Goal: Navigation & Orientation: Understand site structure

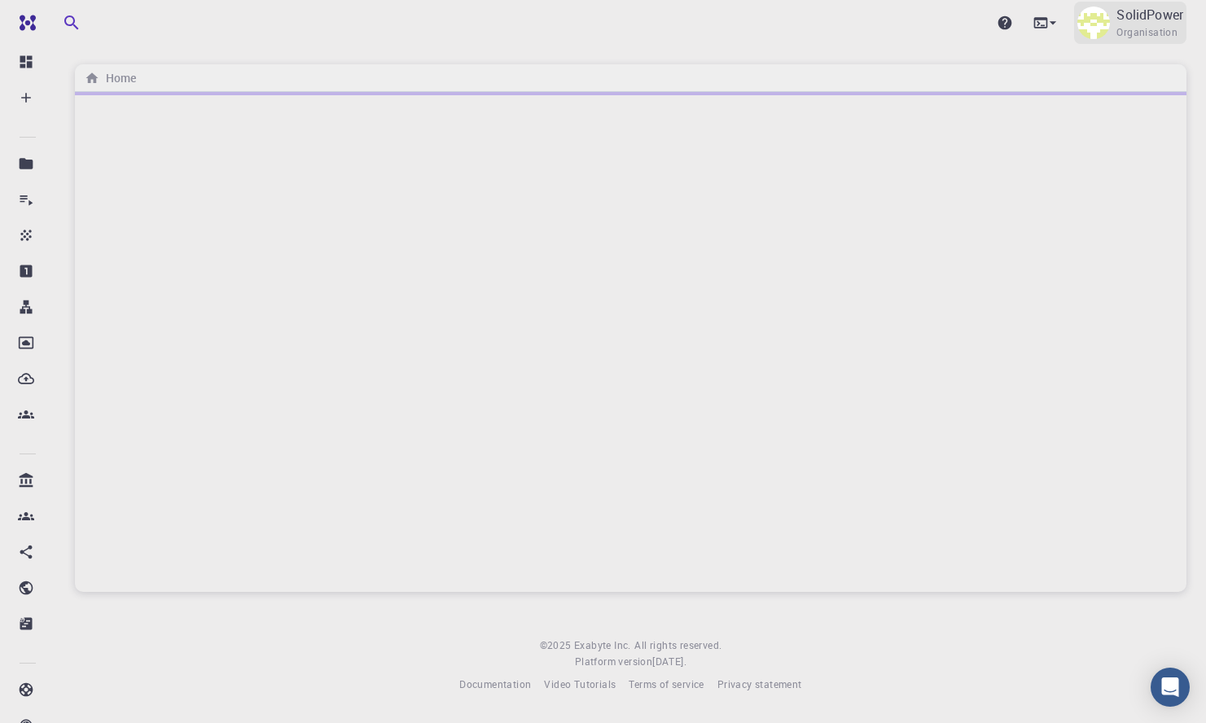
click at [1168, 25] on span "Organisation" at bounding box center [1146, 32] width 61 height 16
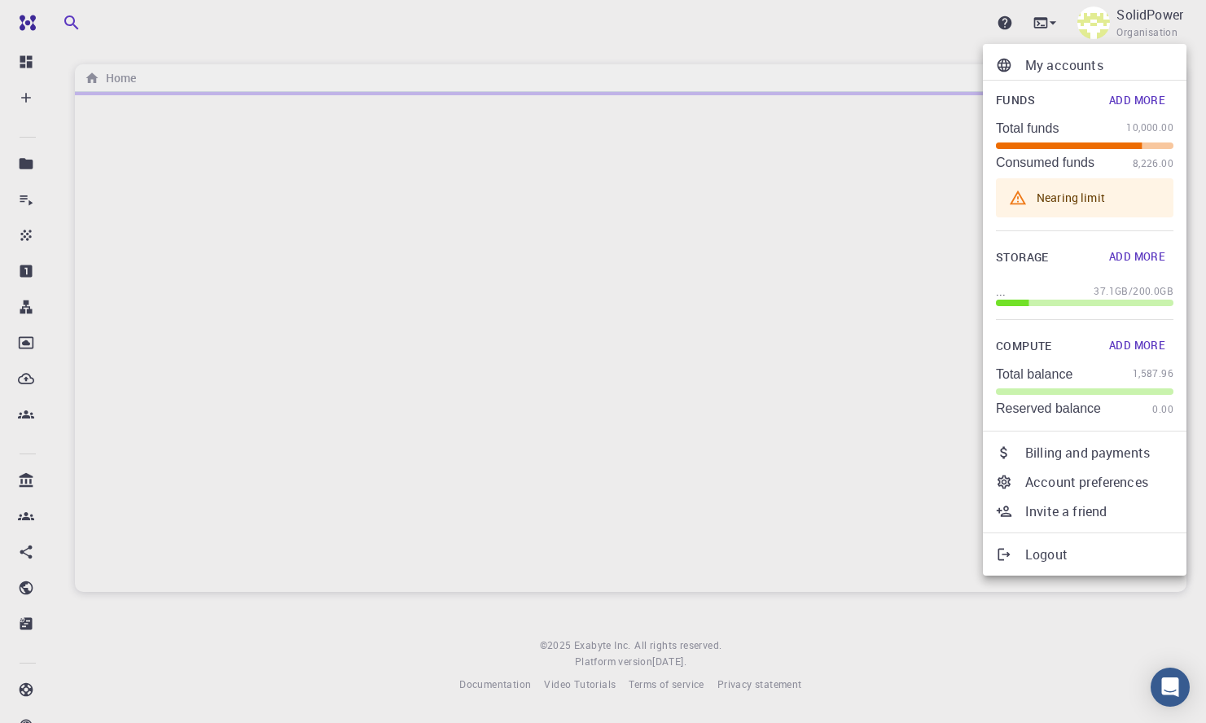
click at [734, 46] on div at bounding box center [603, 361] width 1206 height 723
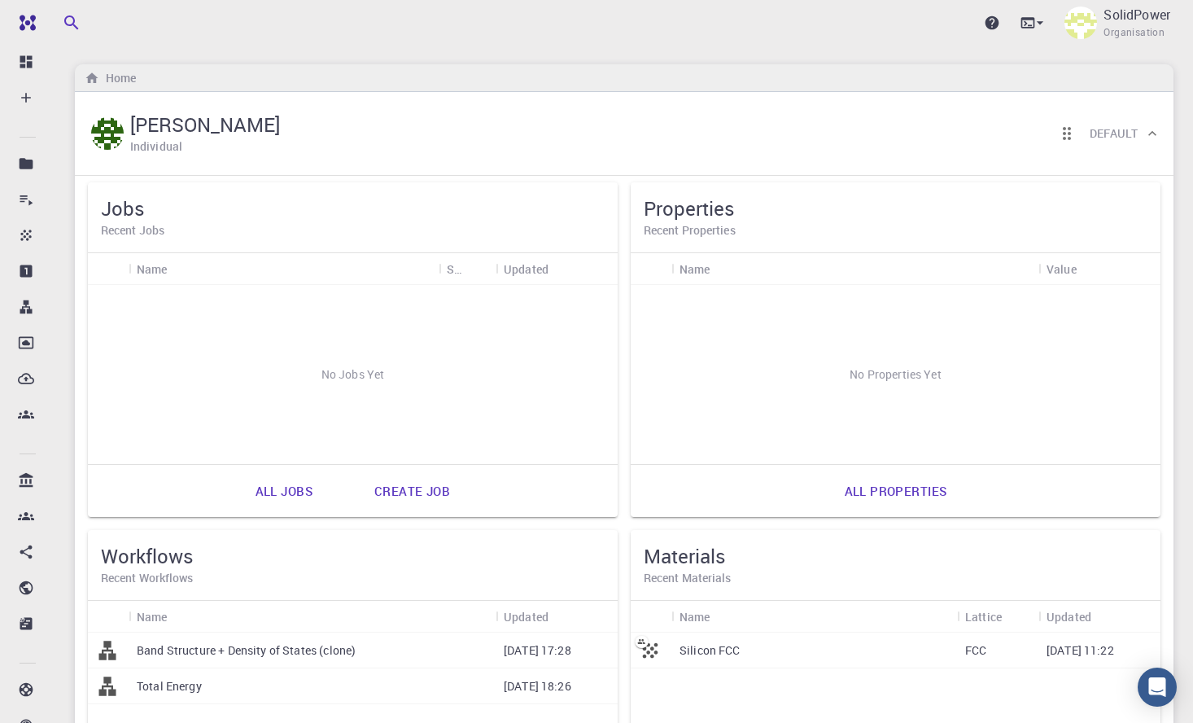
click at [1128, 138] on h6 "Default" at bounding box center [1114, 134] width 48 height 18
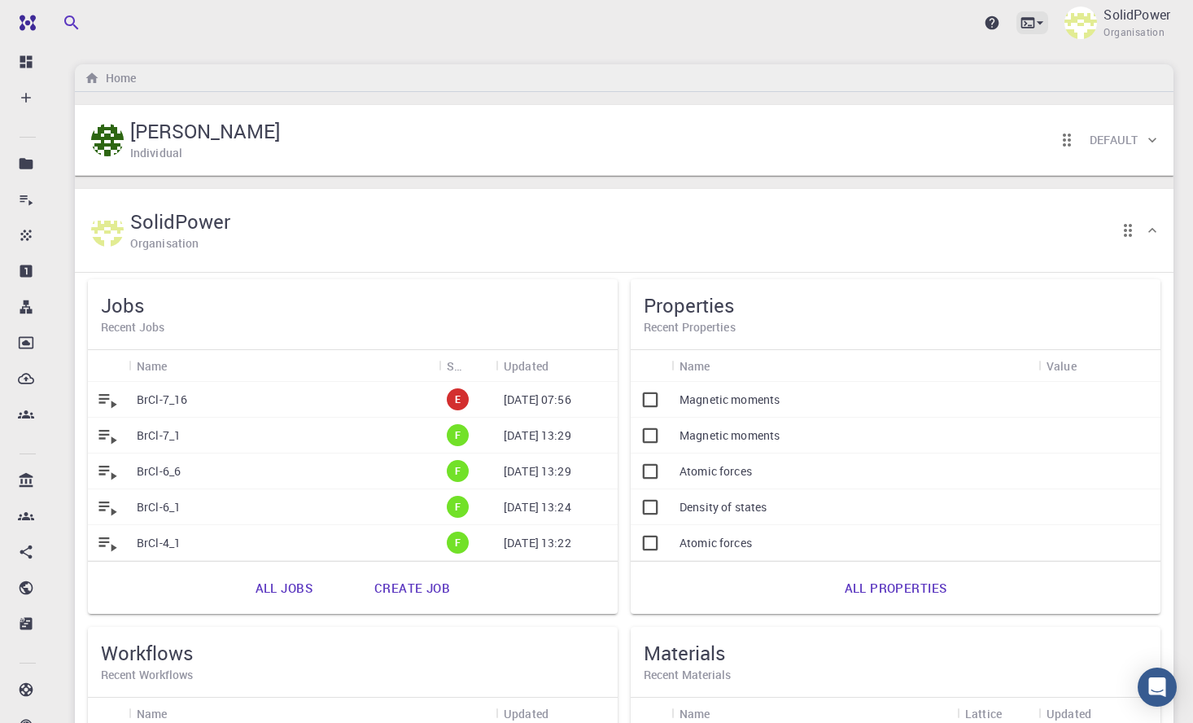
click at [1034, 26] on icon at bounding box center [1040, 23] width 16 height 16
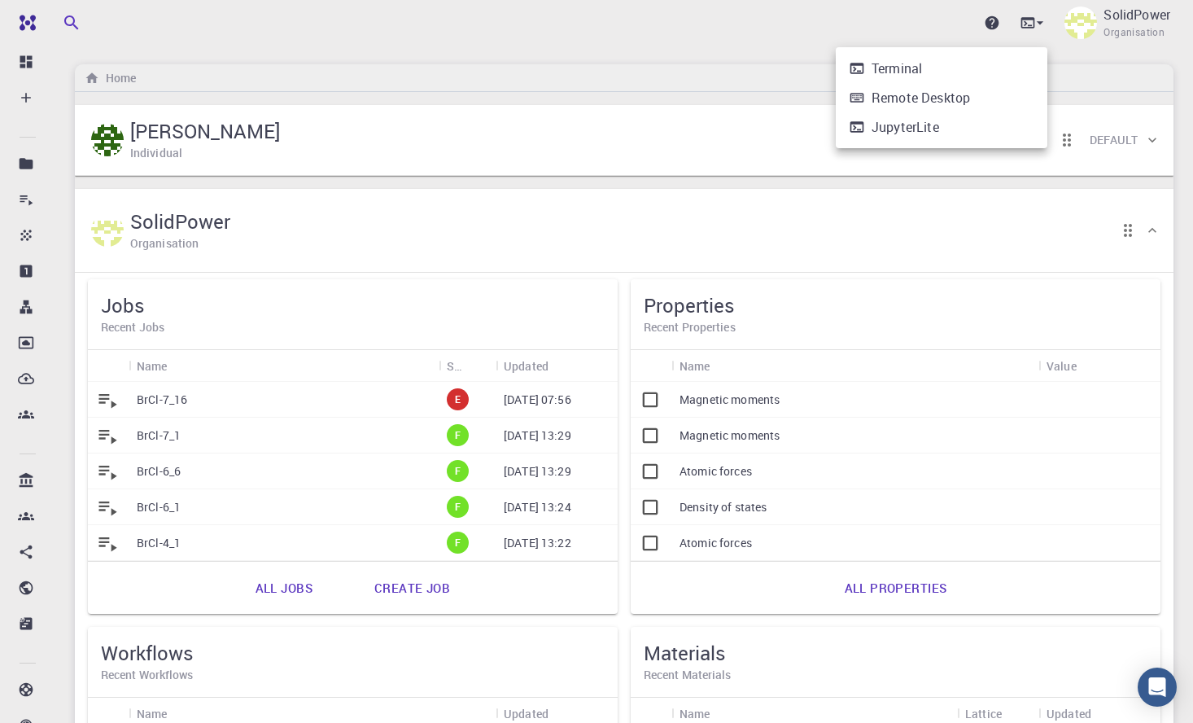
click at [673, 114] on div at bounding box center [596, 361] width 1193 height 723
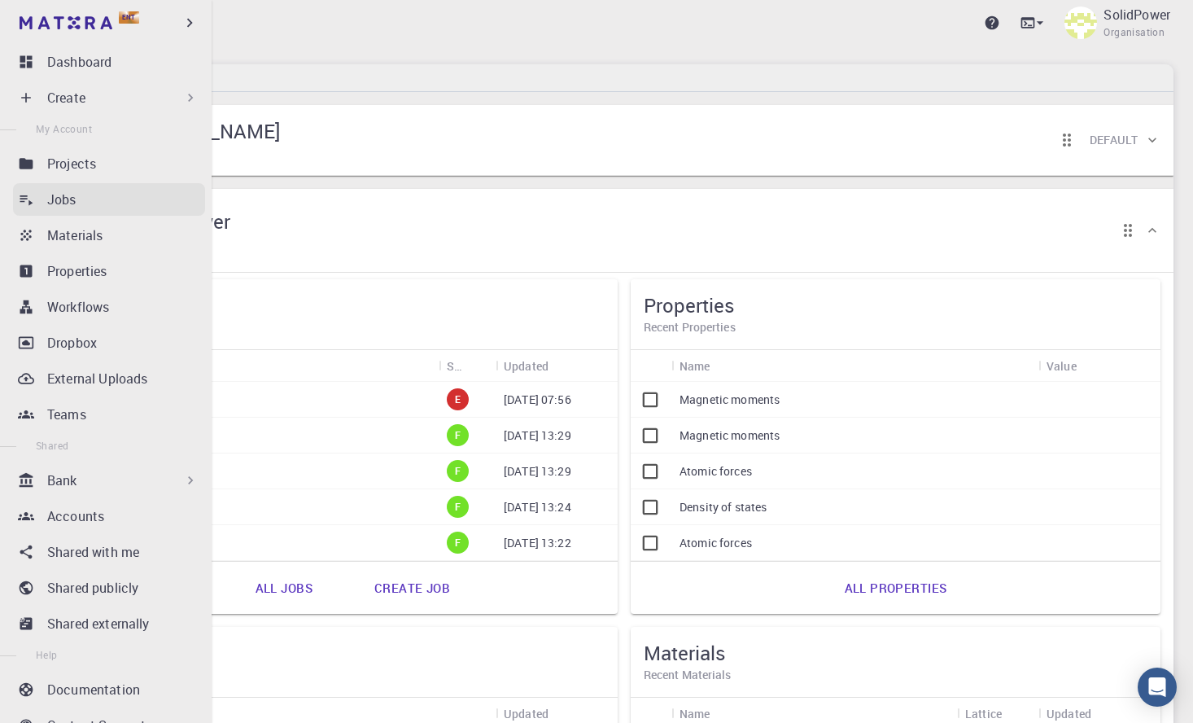
click at [107, 195] on div "Jobs" at bounding box center [126, 200] width 158 height 20
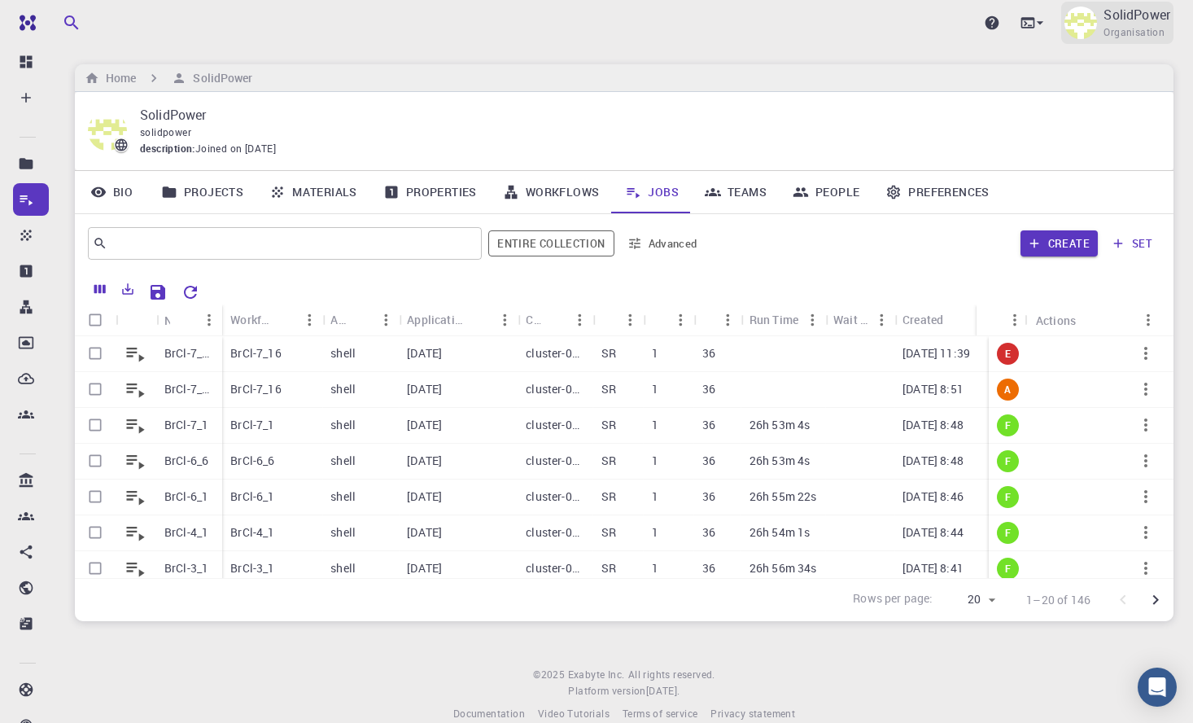
click at [1113, 28] on span "Organisation" at bounding box center [1134, 32] width 61 height 16
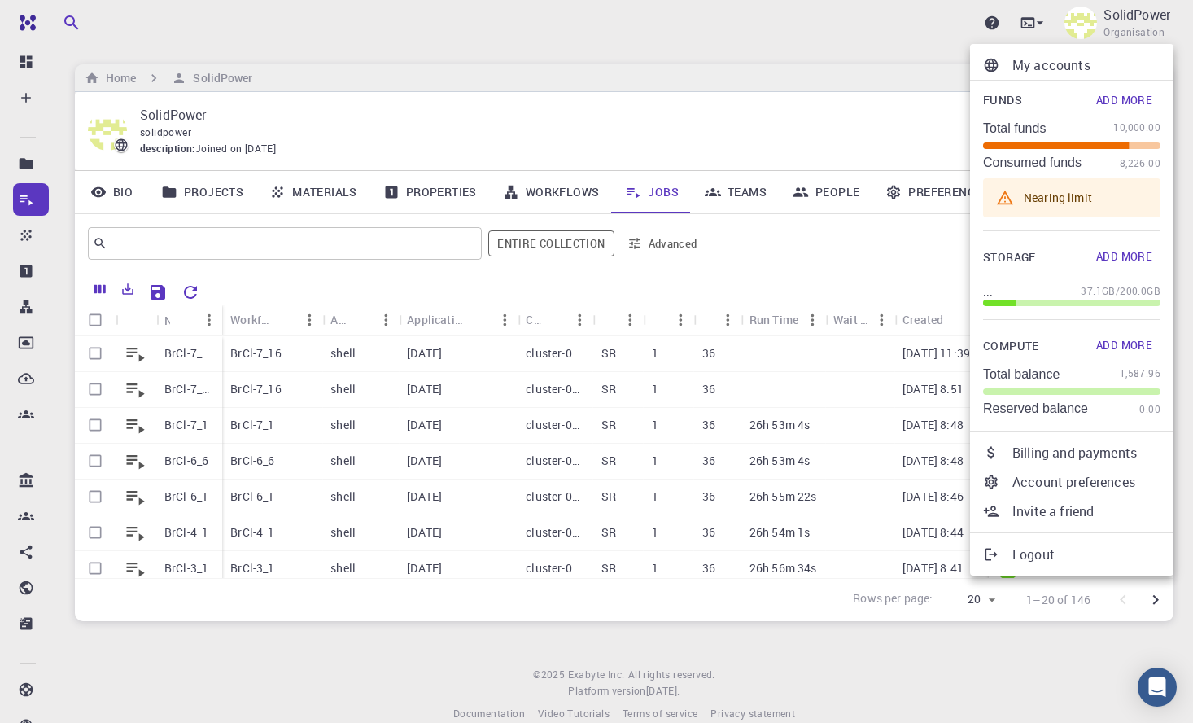
click at [1075, 62] on p "My accounts" at bounding box center [1087, 65] width 148 height 20
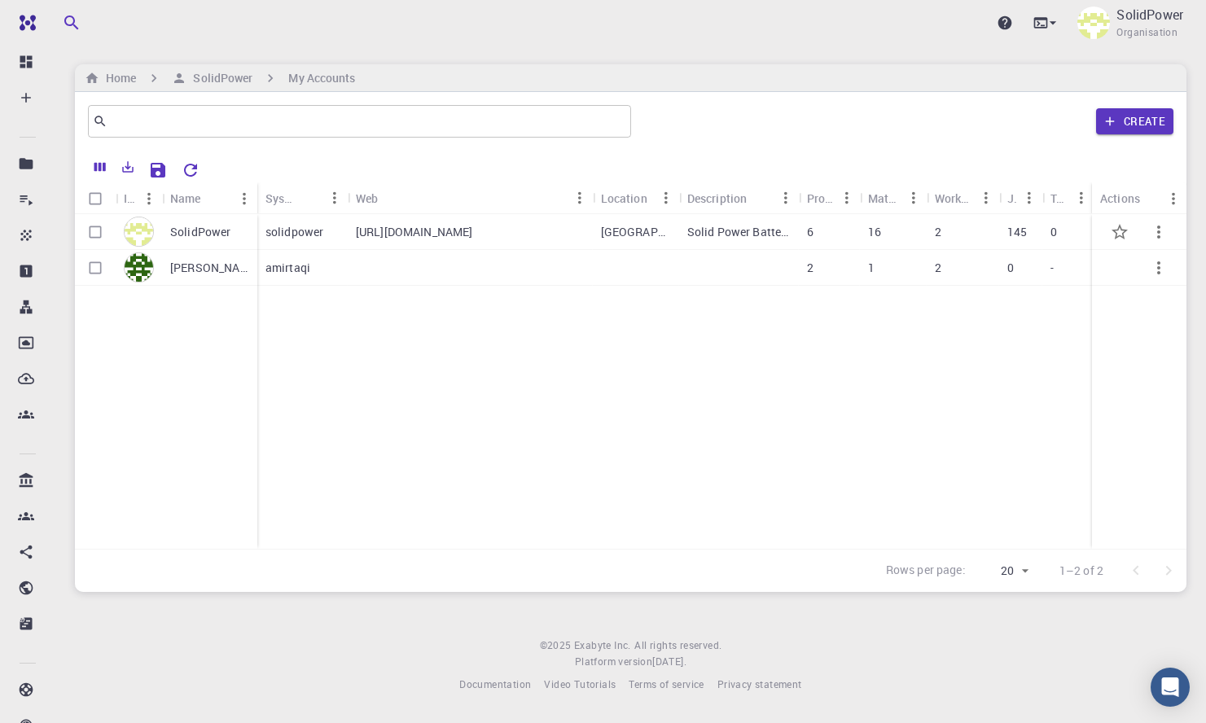
click at [357, 229] on p "[URL][DOMAIN_NAME]" at bounding box center [414, 232] width 117 height 16
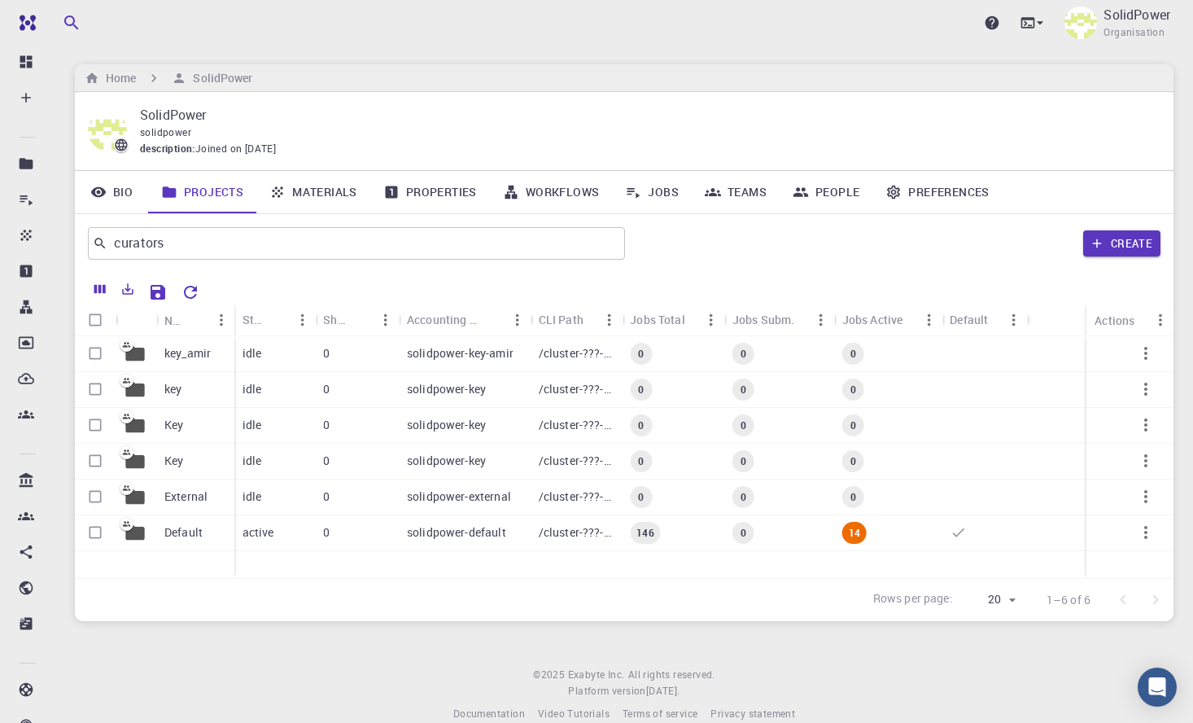
click at [95, 191] on icon at bounding box center [98, 192] width 16 height 16
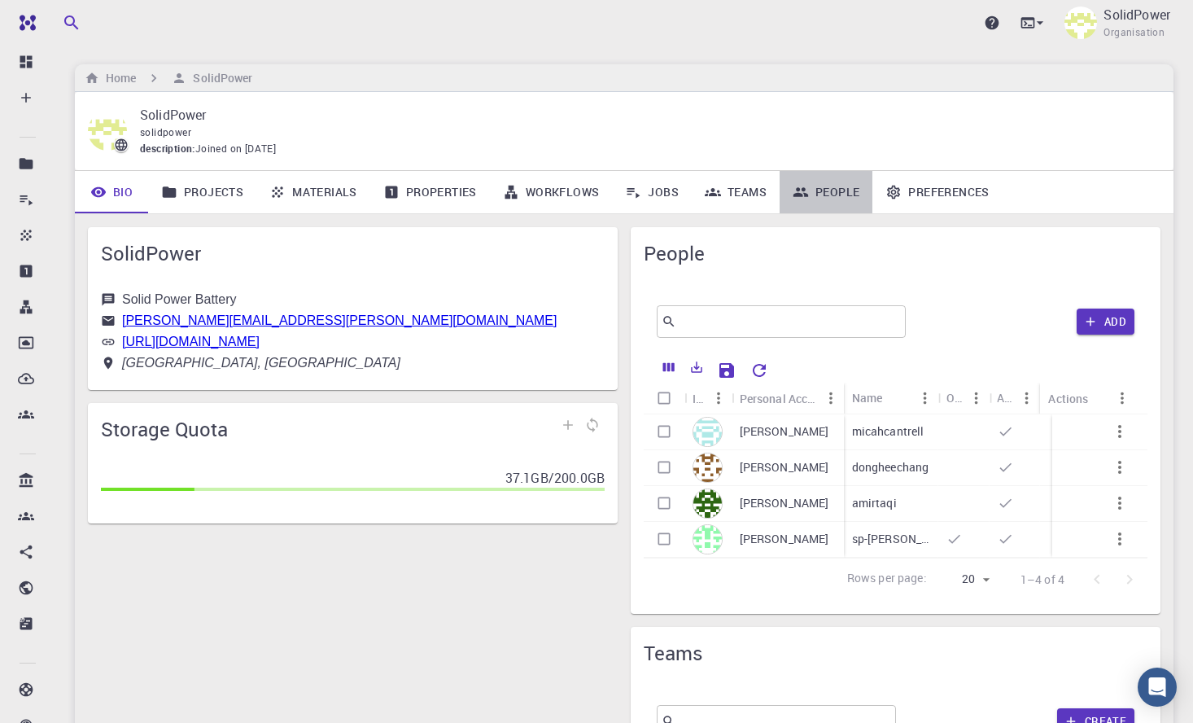
click at [808, 187] on link "People" at bounding box center [826, 192] width 93 height 42
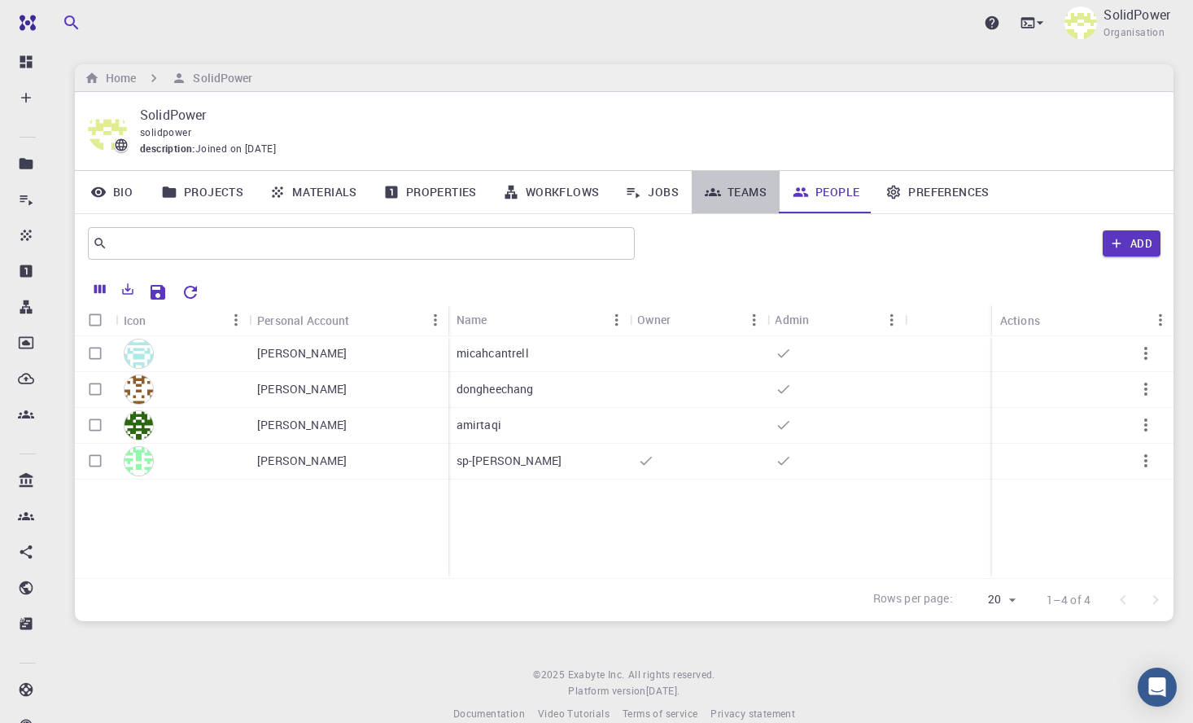
click at [738, 187] on link "Teams" at bounding box center [736, 192] width 88 height 42
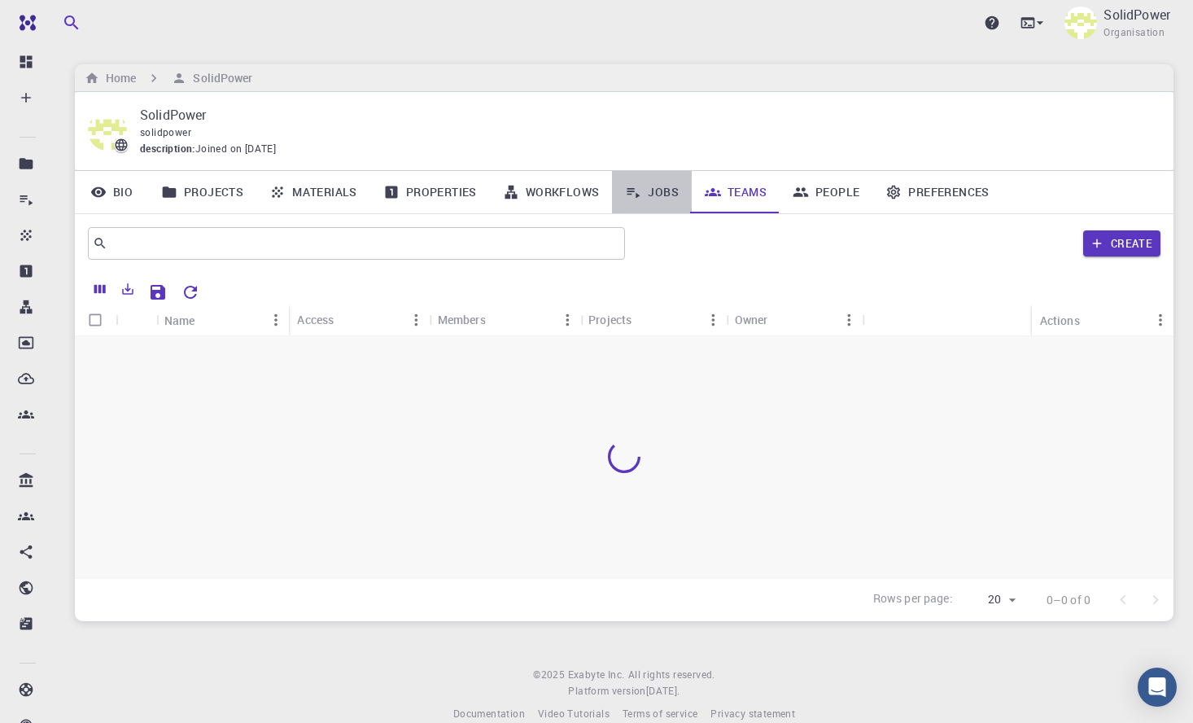
click at [648, 190] on link "Jobs" at bounding box center [652, 192] width 80 height 42
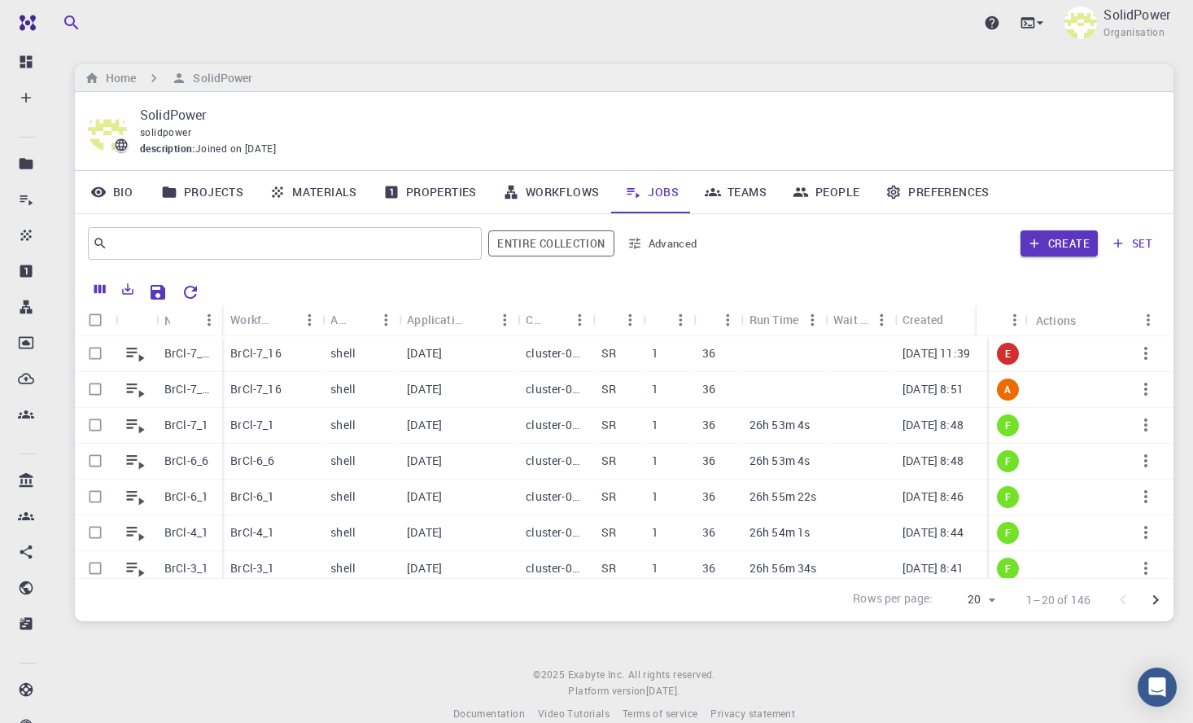
click at [574, 185] on link "Workflows" at bounding box center [551, 192] width 123 height 42
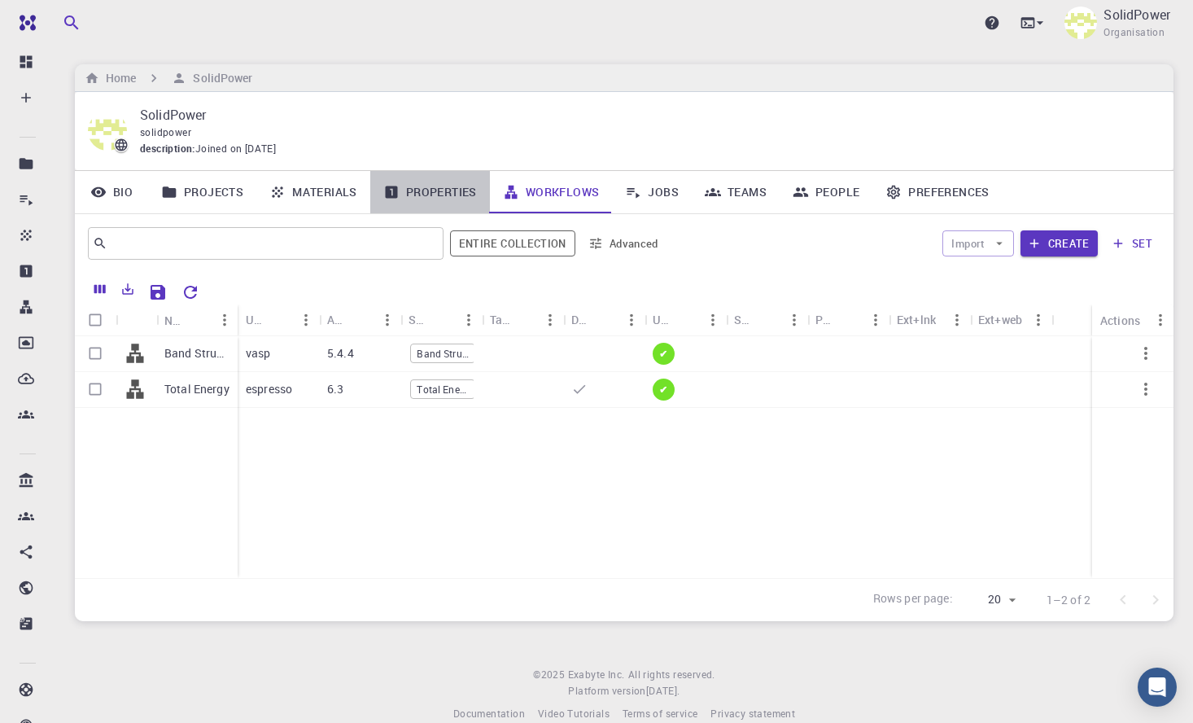
click at [462, 193] on link "Properties" at bounding box center [430, 192] width 120 height 42
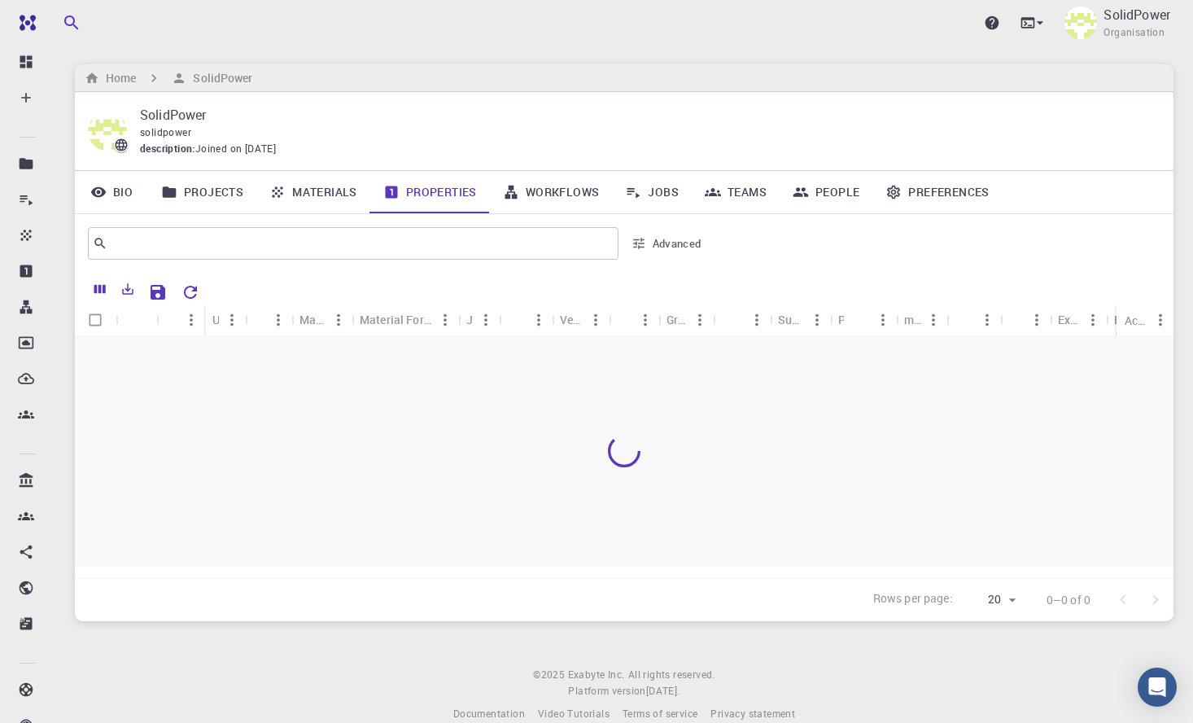
click at [324, 190] on link "Materials" at bounding box center [313, 192] width 114 height 42
